Goal: Use online tool/utility: Utilize a website feature to perform a specific function

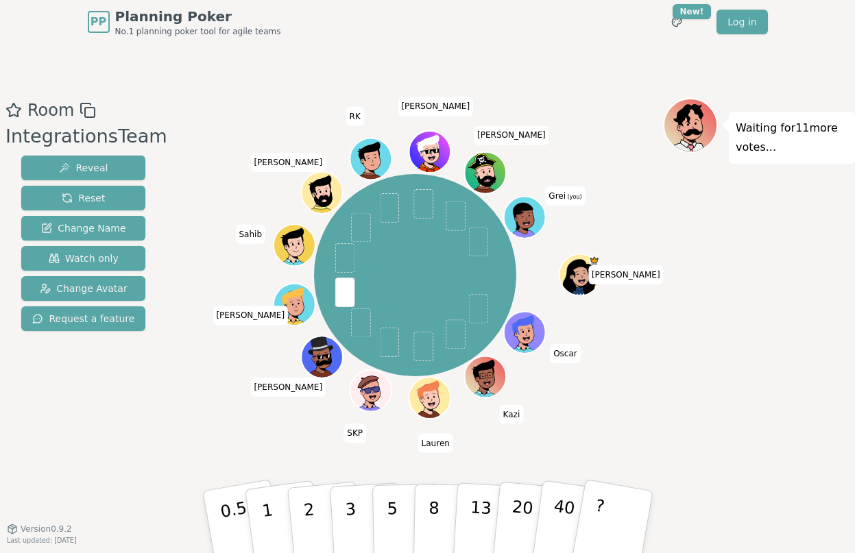
click at [130, 409] on div "Room IntegrationsTeam Reveal Reset Change Name Watch only Change Avatar Request…" at bounding box center [83, 286] width 167 height 377
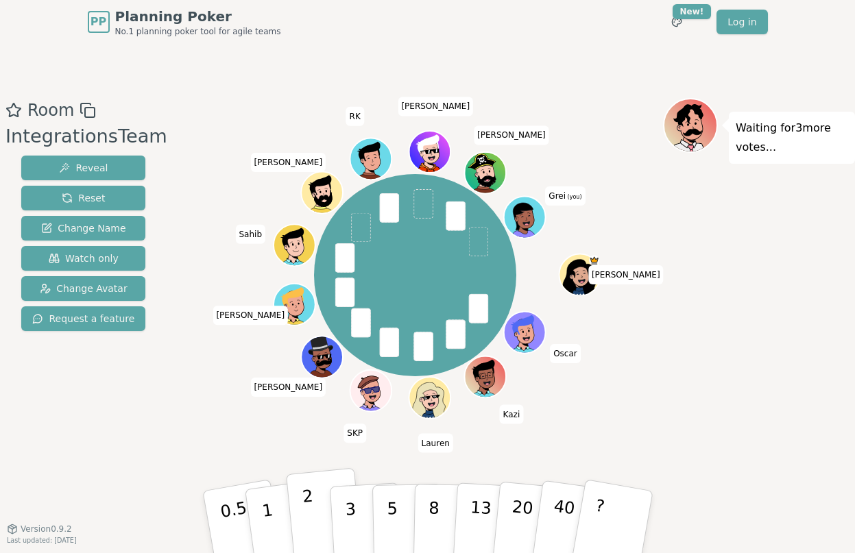
click at [311, 503] on p "2" at bounding box center [310, 524] width 18 height 75
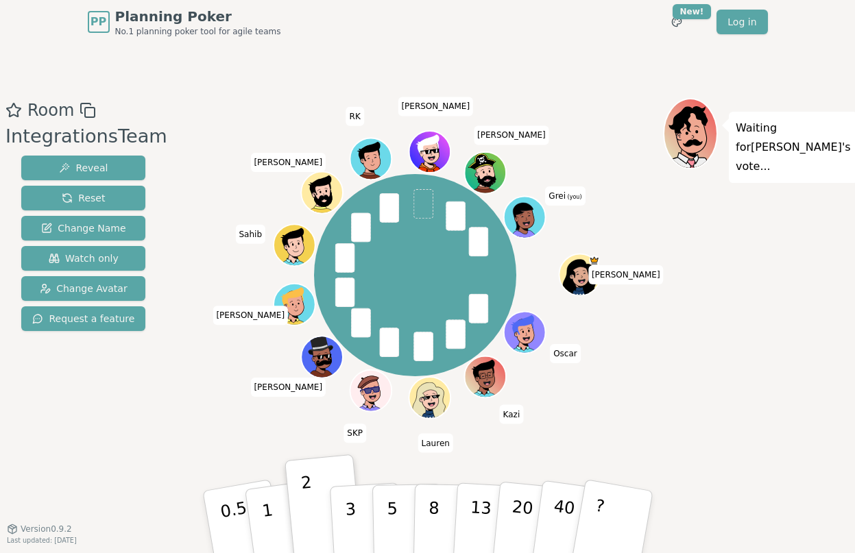
click at [200, 411] on div "[PERSON_NAME] [PERSON_NAME] [PERSON_NAME] SKP [PERSON_NAME] [PERSON_NAME] [PERS…" at bounding box center [415, 275] width 496 height 305
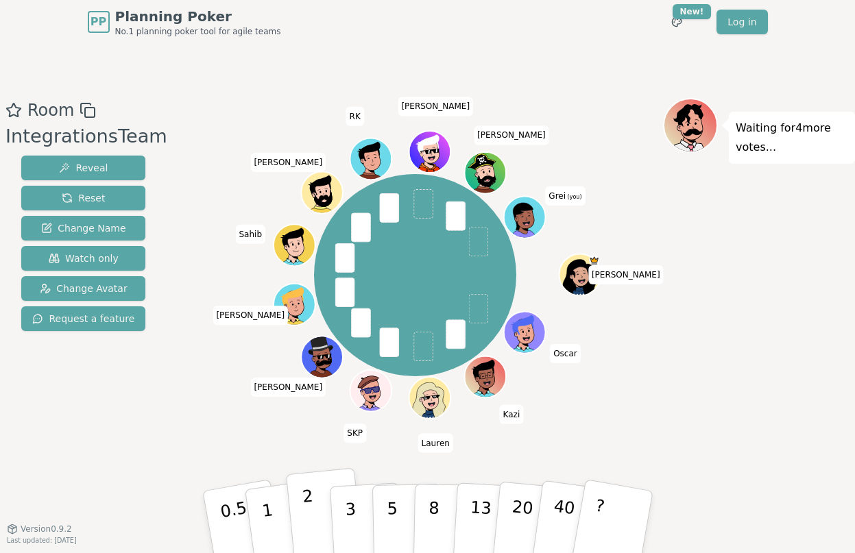
click at [309, 507] on p "2" at bounding box center [310, 524] width 18 height 75
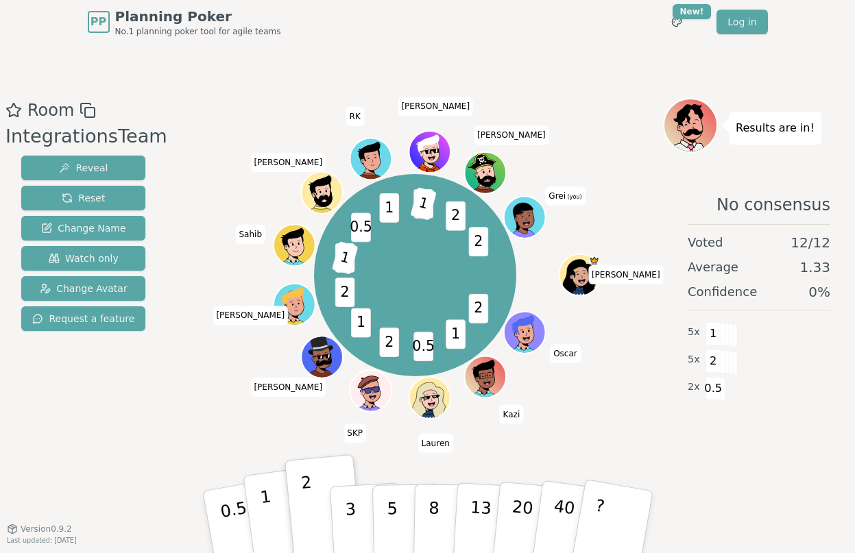
click at [267, 505] on button "1" at bounding box center [284, 522] width 82 height 111
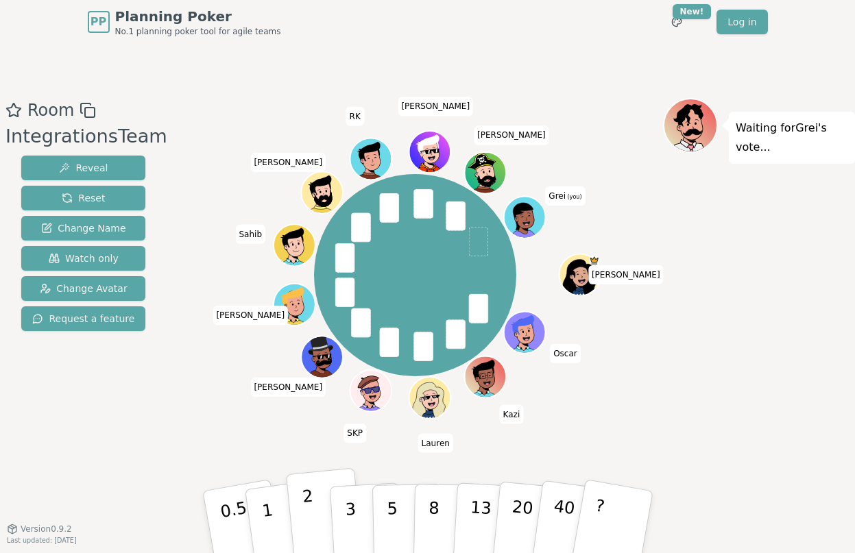
click at [303, 518] on button "2" at bounding box center [324, 522] width 78 height 109
click at [308, 517] on p "2" at bounding box center [310, 524] width 18 height 75
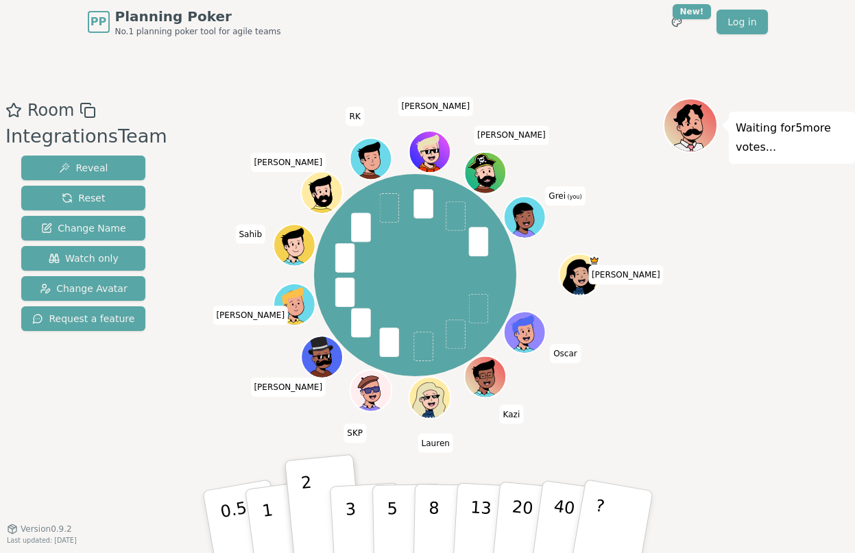
click at [584, 54] on div "Room IntegrationsTeam Reveal Reset Change Name Watch only Change Avatar Request…" at bounding box center [427, 286] width 855 height 485
click at [593, 28] on div "PP Planning Poker No.1 planning poker tool for agile teams Toggle theme New! Lo…" at bounding box center [428, 22] width 680 height 44
click at [316, 20] on div "PP Planning Poker No.1 planning poker tool for agile teams Toggle theme New! Lo…" at bounding box center [428, 22] width 680 height 44
click at [625, 29] on div "PP Planning Poker No.1 planning poker tool for agile teams Toggle theme New! Lo…" at bounding box center [428, 22] width 680 height 44
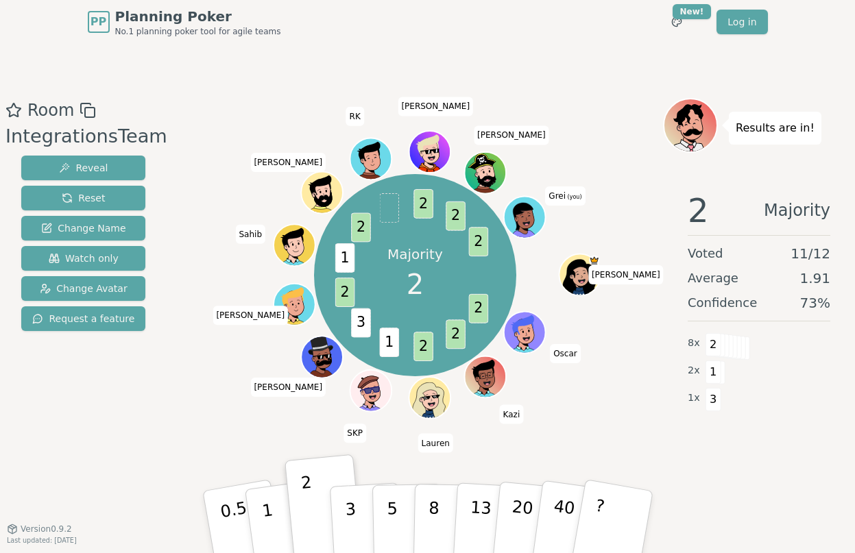
click at [560, 51] on div "Room IntegrationsTeam Reveal Reset Change Name Watch only Change Avatar Request…" at bounding box center [427, 286] width 855 height 485
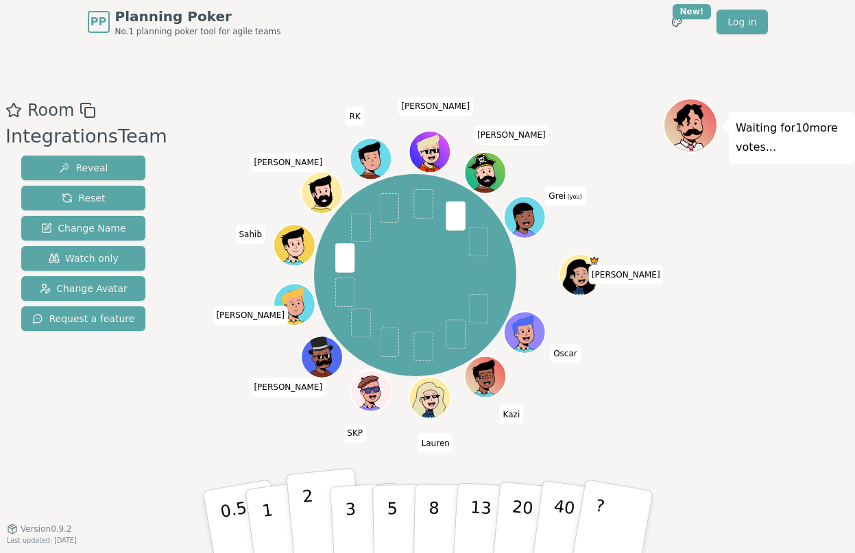
click at [313, 519] on button "2" at bounding box center [324, 522] width 78 height 109
click at [561, 60] on div "Room IntegrationsTeam Reveal Reset Change Name Watch only Change Avatar Request…" at bounding box center [427, 286] width 855 height 485
